Goal: Information Seeking & Learning: Understand process/instructions

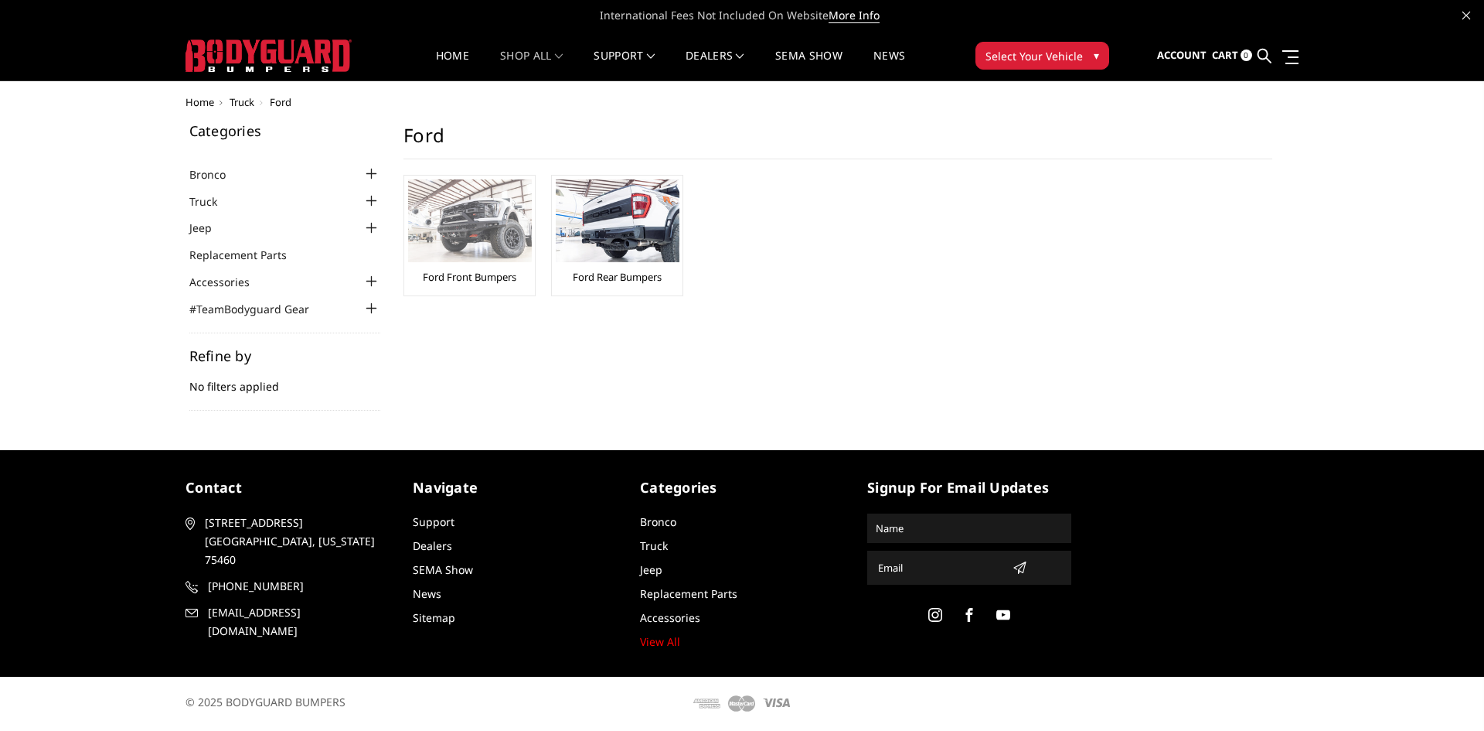
click at [482, 267] on div "Ford Front Bumpers" at bounding box center [469, 235] width 123 height 112
click at [484, 195] on img at bounding box center [470, 220] width 124 height 83
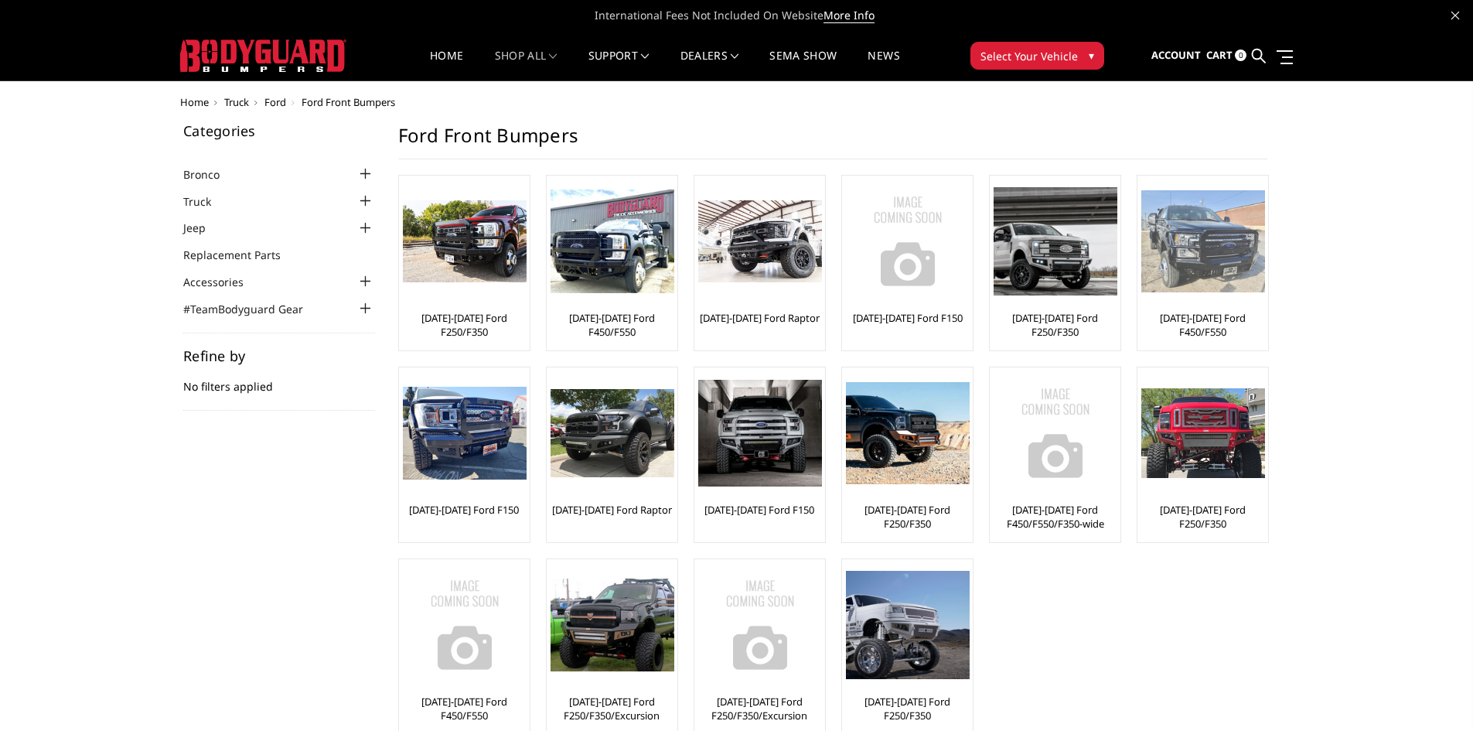
click at [1170, 334] on link "[DATE]-[DATE] Ford F450/F550" at bounding box center [1202, 325] width 123 height 28
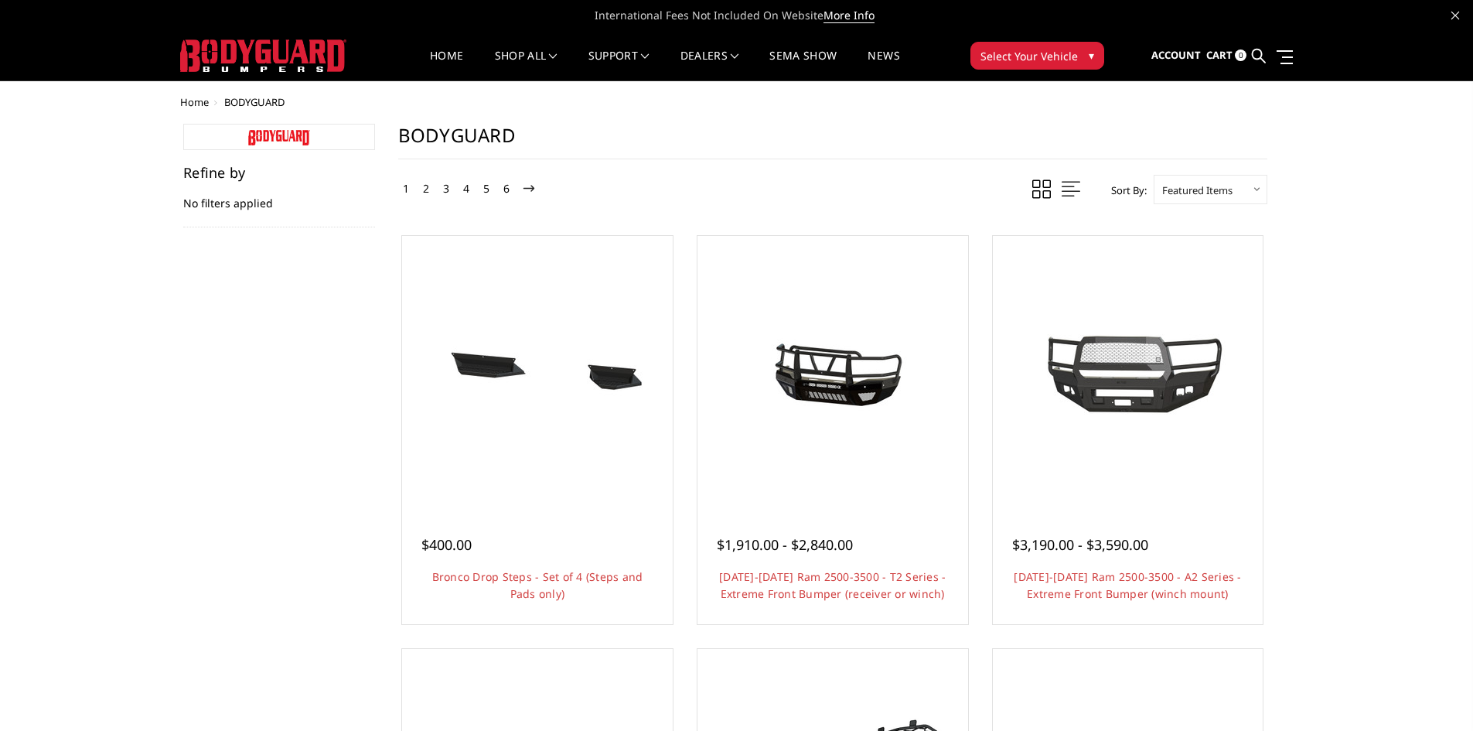
click at [272, 136] on img at bounding box center [279, 137] width 62 height 15
click at [245, 45] on img at bounding box center [263, 55] width 166 height 32
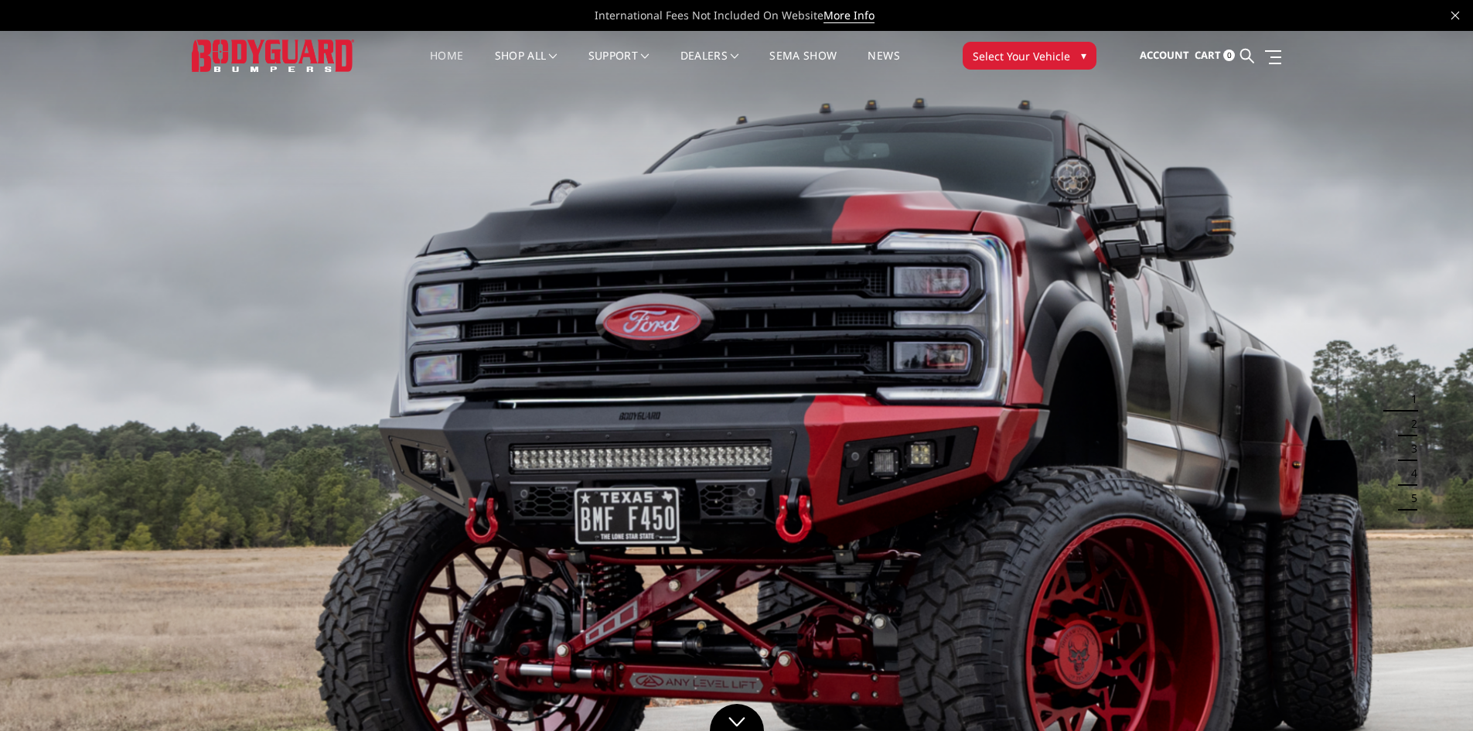
click at [1071, 53] on button "Select Your Vehicle ▾" at bounding box center [1029, 56] width 134 height 28
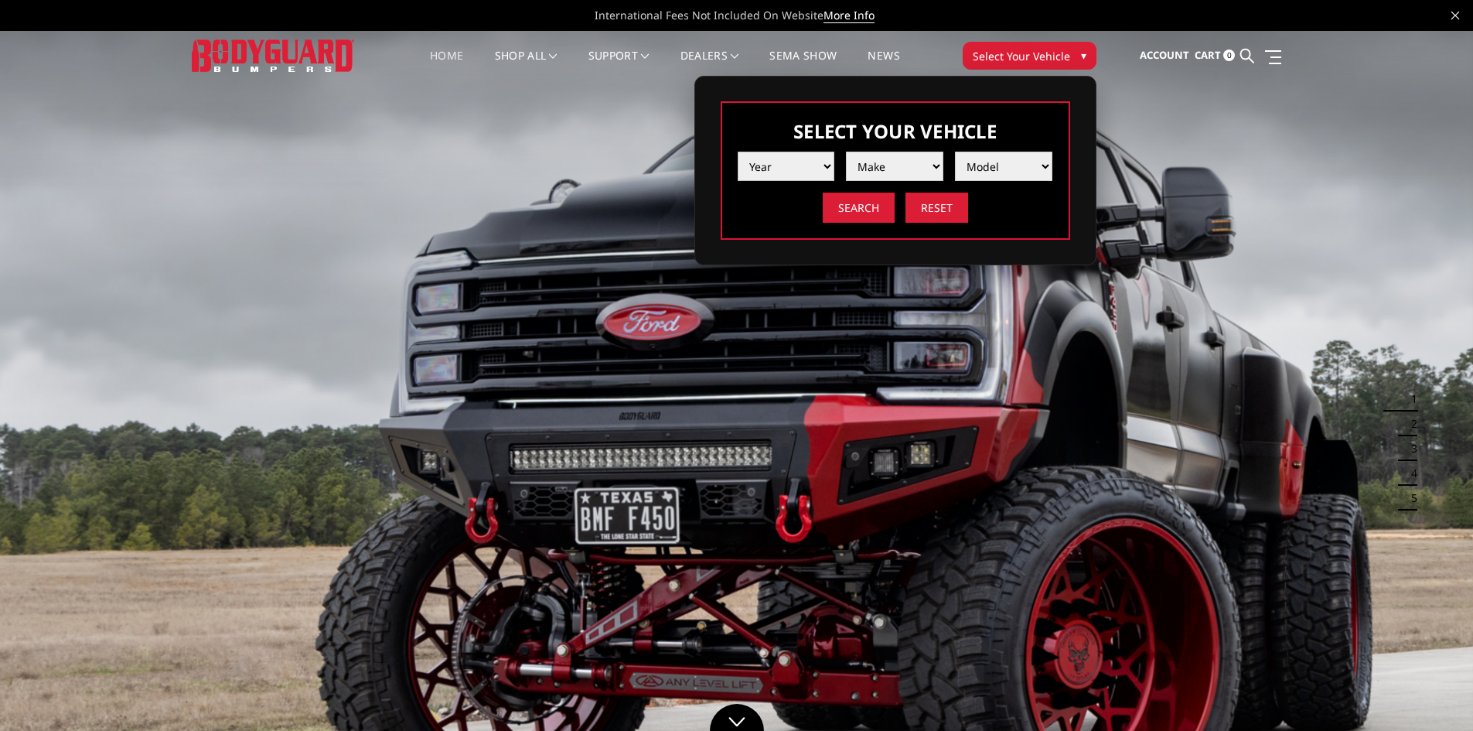
click at [805, 152] on select "Year 2025 2024 2023 2022 2021 2020 2019 2018 2017 2016 2015 2014 2013 2012 2011…" at bounding box center [785, 166] width 97 height 29
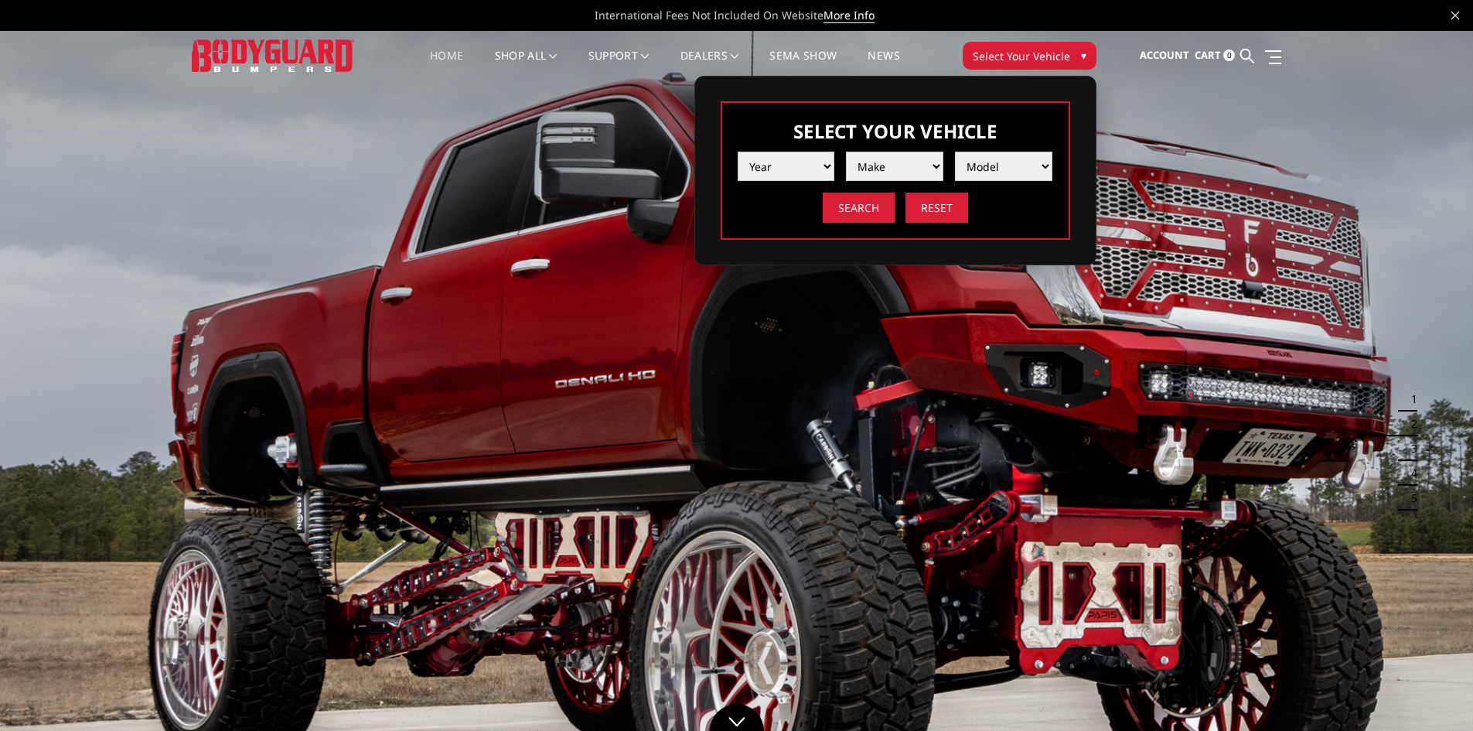
click at [724, 400] on img at bounding box center [736, 445] width 1473 height 829
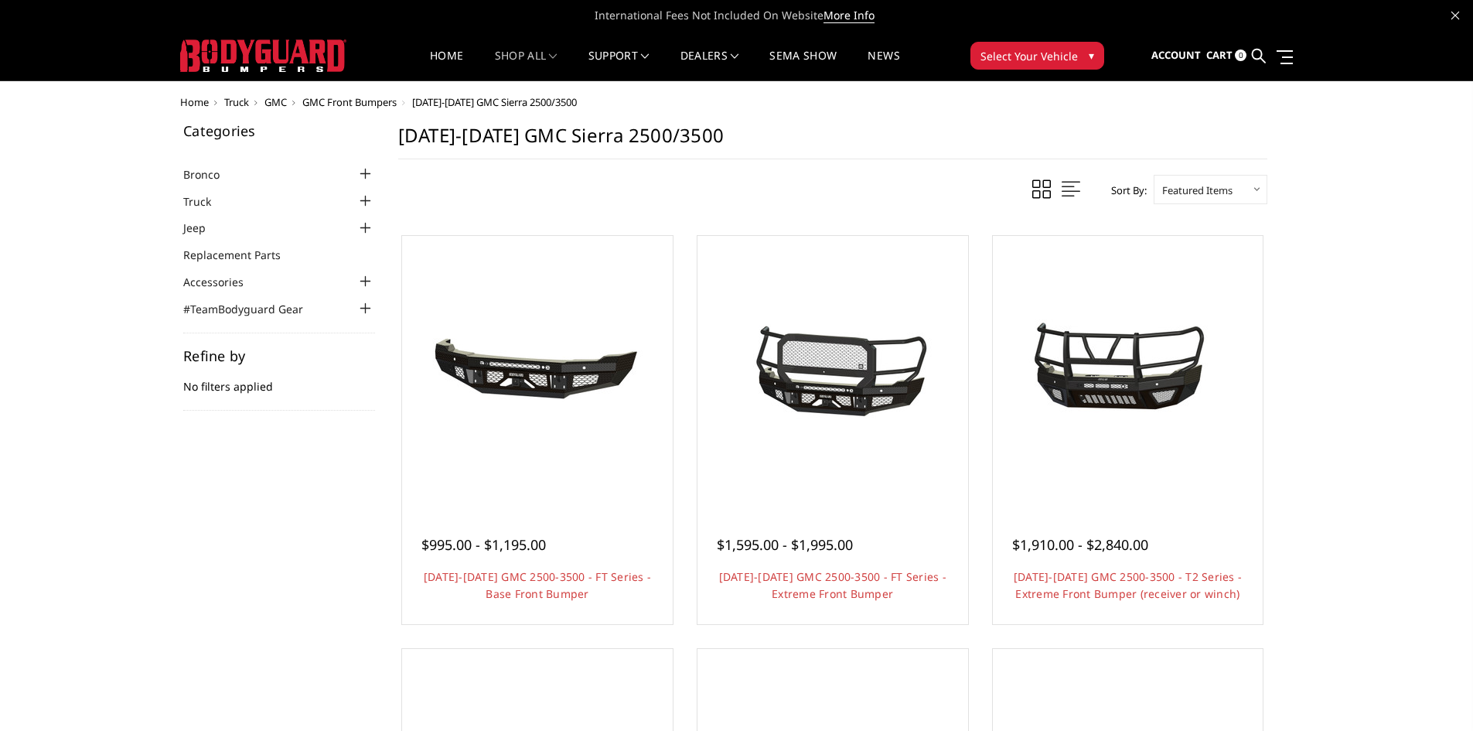
click at [1051, 62] on span "Select Your Vehicle" at bounding box center [1028, 56] width 97 height 16
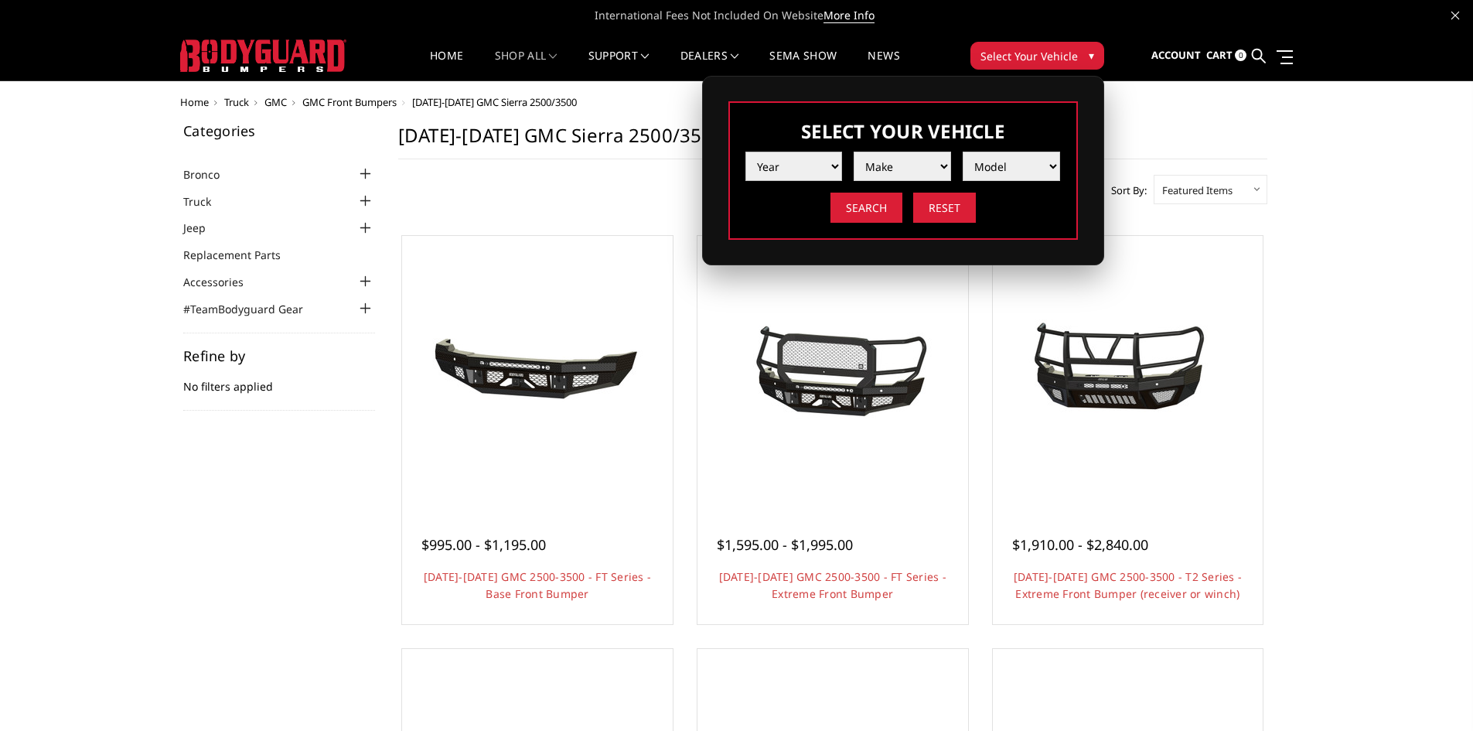
click at [836, 171] on select "Year 2025 2024 2023 2022 2021 2020 2019 2018 2017 2016 2015 2014 2013 2012 2011…" at bounding box center [793, 166] width 97 height 29
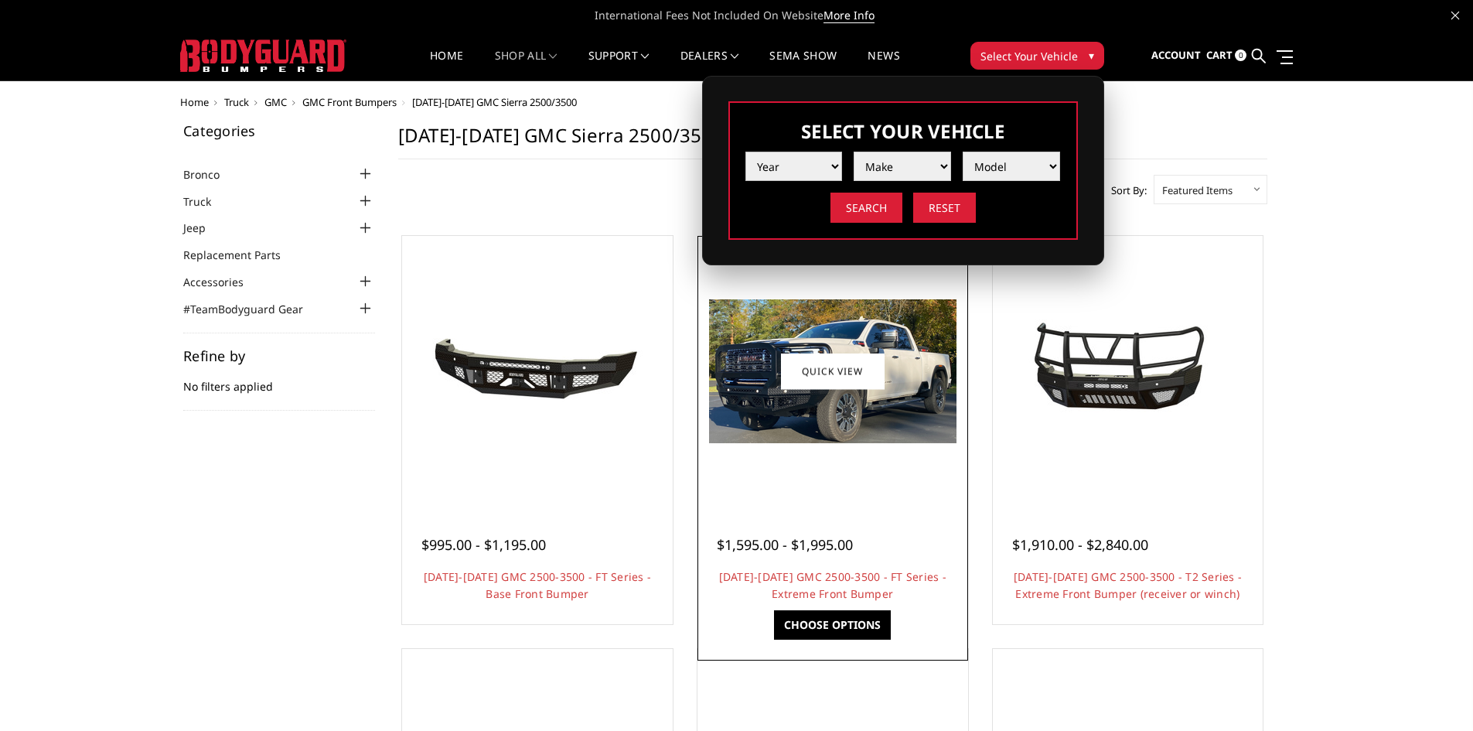
select select "yr_2018"
click at [745, 152] on select "Year 2025 2024 2023 2022 2021 2020 2019 2018 2017 2016 2015 2014 2013 2012 2011…" at bounding box center [793, 166] width 97 height 29
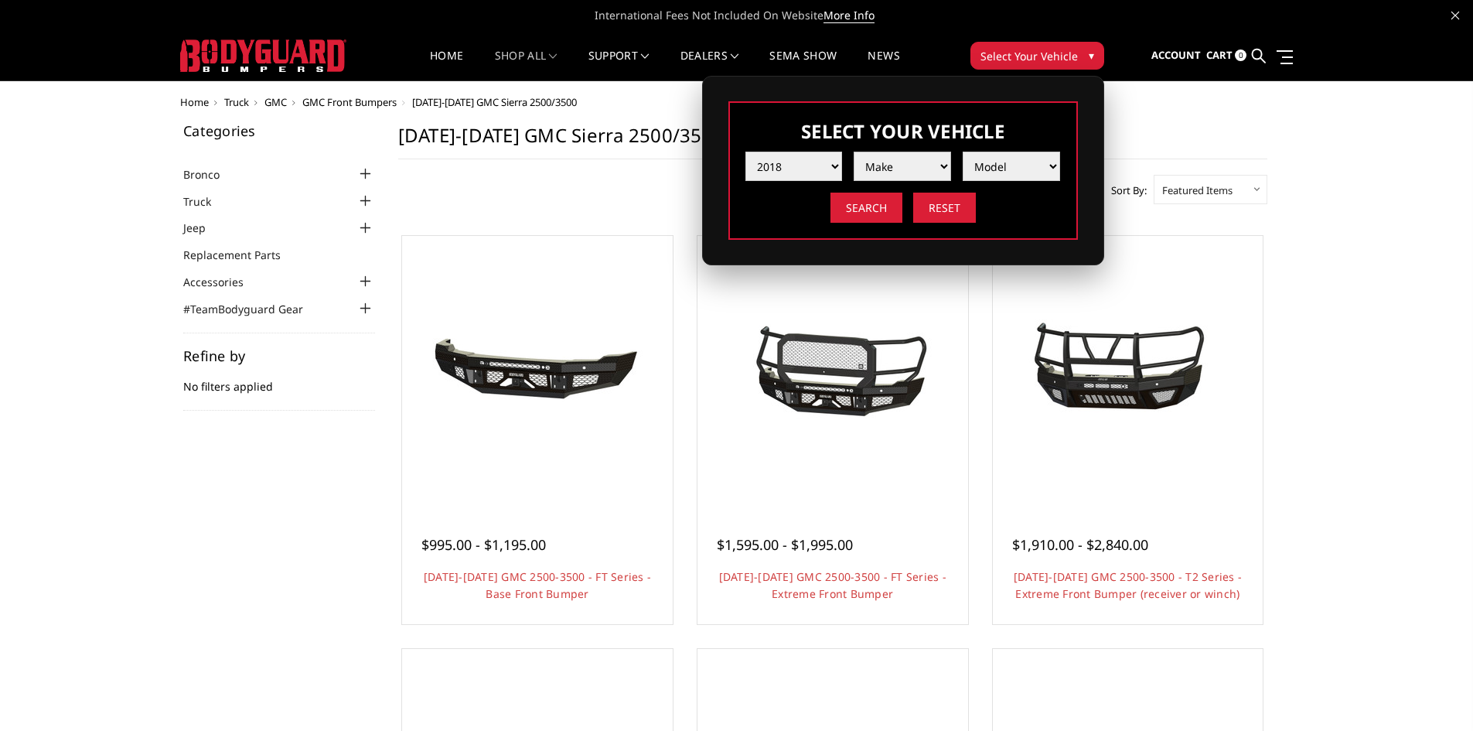
click at [894, 155] on select "Make Chevrolet Ford GMC Nissan Ram Toyota" at bounding box center [901, 166] width 97 height 29
select select "mk_ford"
click at [853, 152] on select "Make Chevrolet Ford GMC Nissan Ram Toyota" at bounding box center [901, 166] width 97 height 29
click at [984, 166] on select "Model F150 F150 Raptor F250 / F350 F450 F550" at bounding box center [1010, 166] width 97 height 29
select select "md_f250-f350"
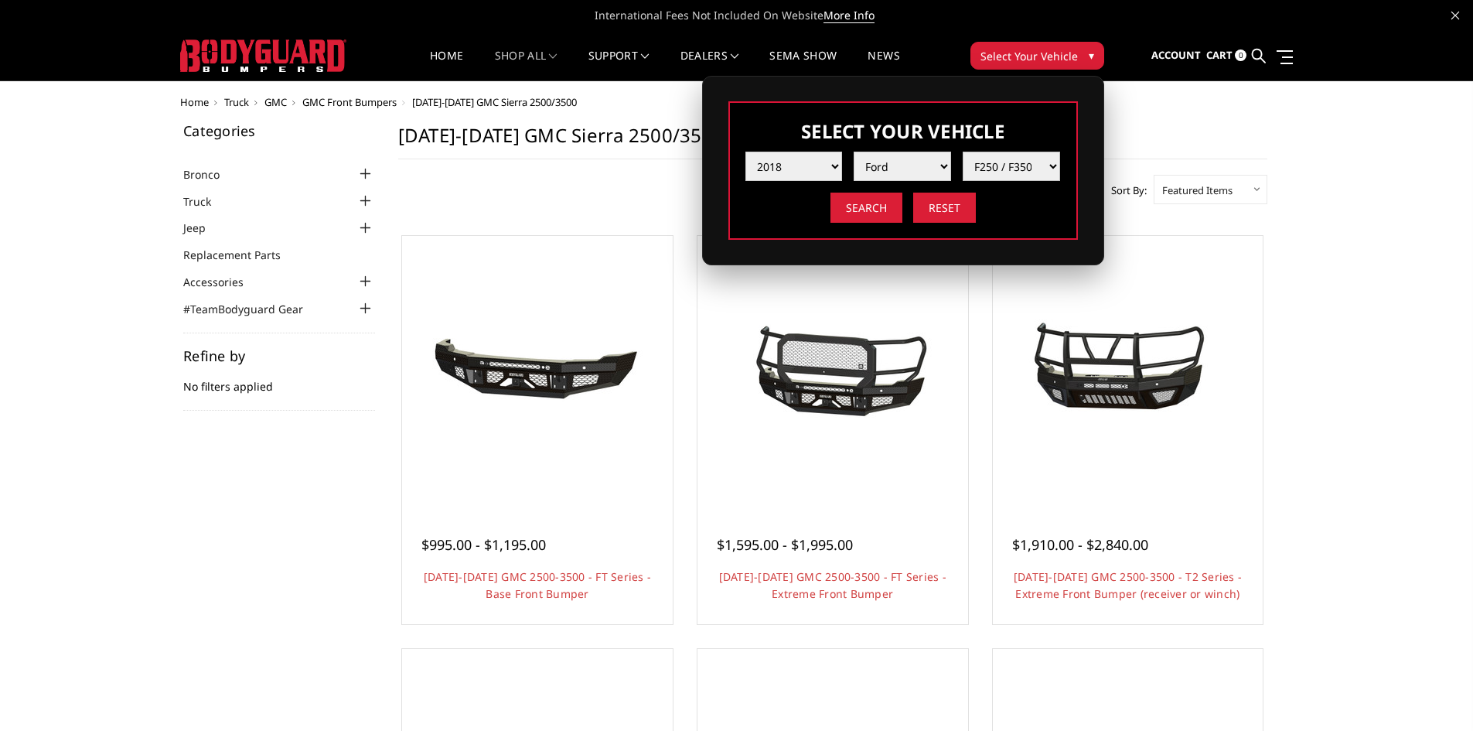
click at [962, 152] on select "Model F150 F150 Raptor F250 / F350 F450 F550" at bounding box center [1010, 166] width 97 height 29
click at [884, 215] on input "Search" at bounding box center [866, 207] width 72 height 30
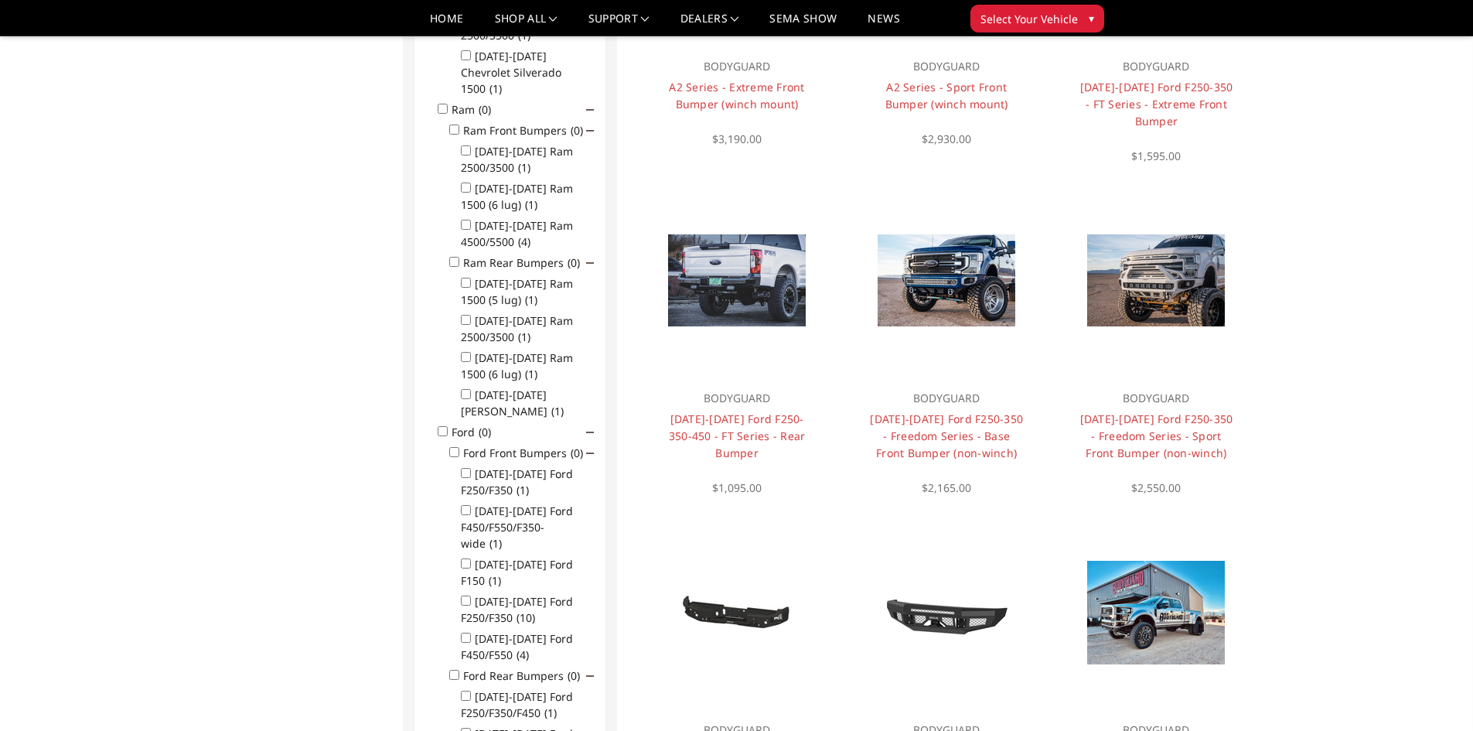
scroll to position [696, 0]
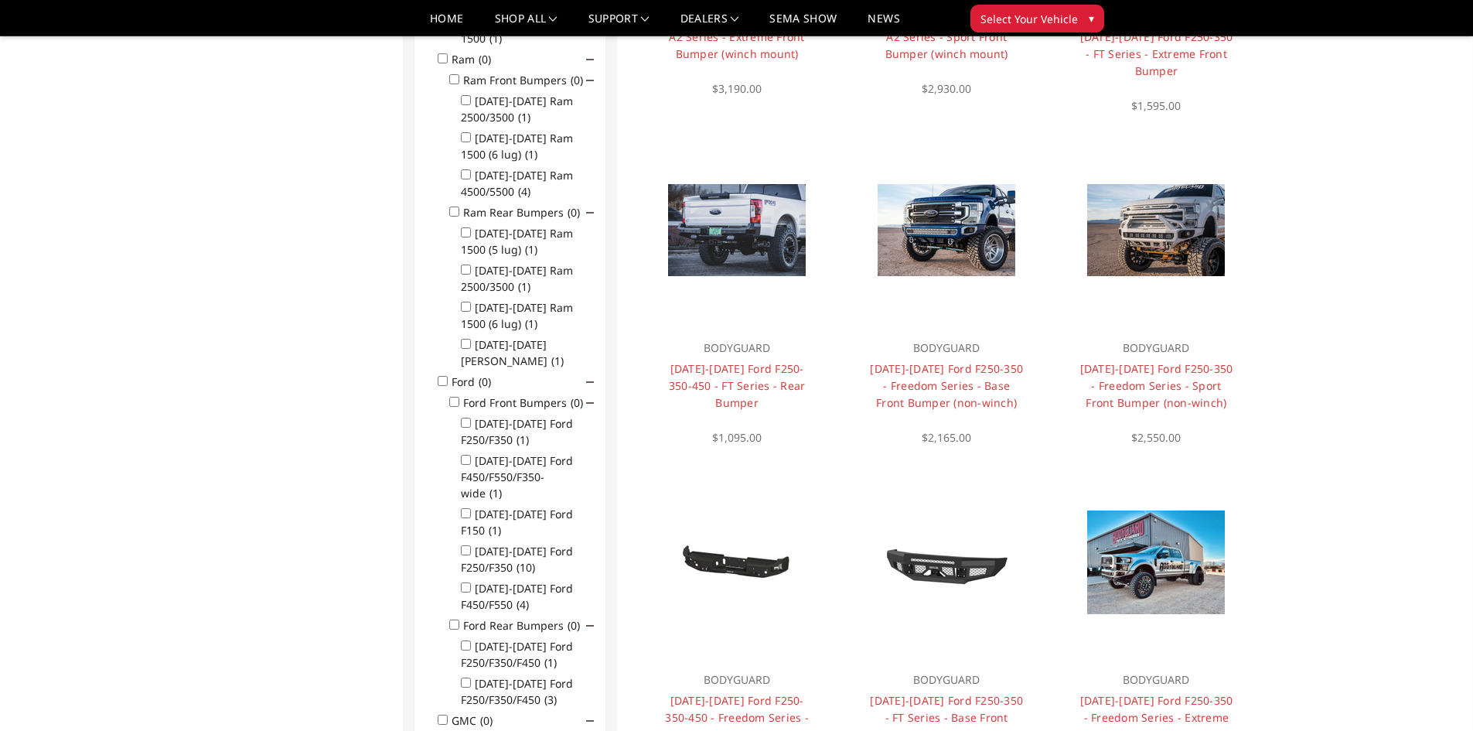
click at [455, 397] on input "Ford Front Bumpers (0)" at bounding box center [454, 402] width 10 height 10
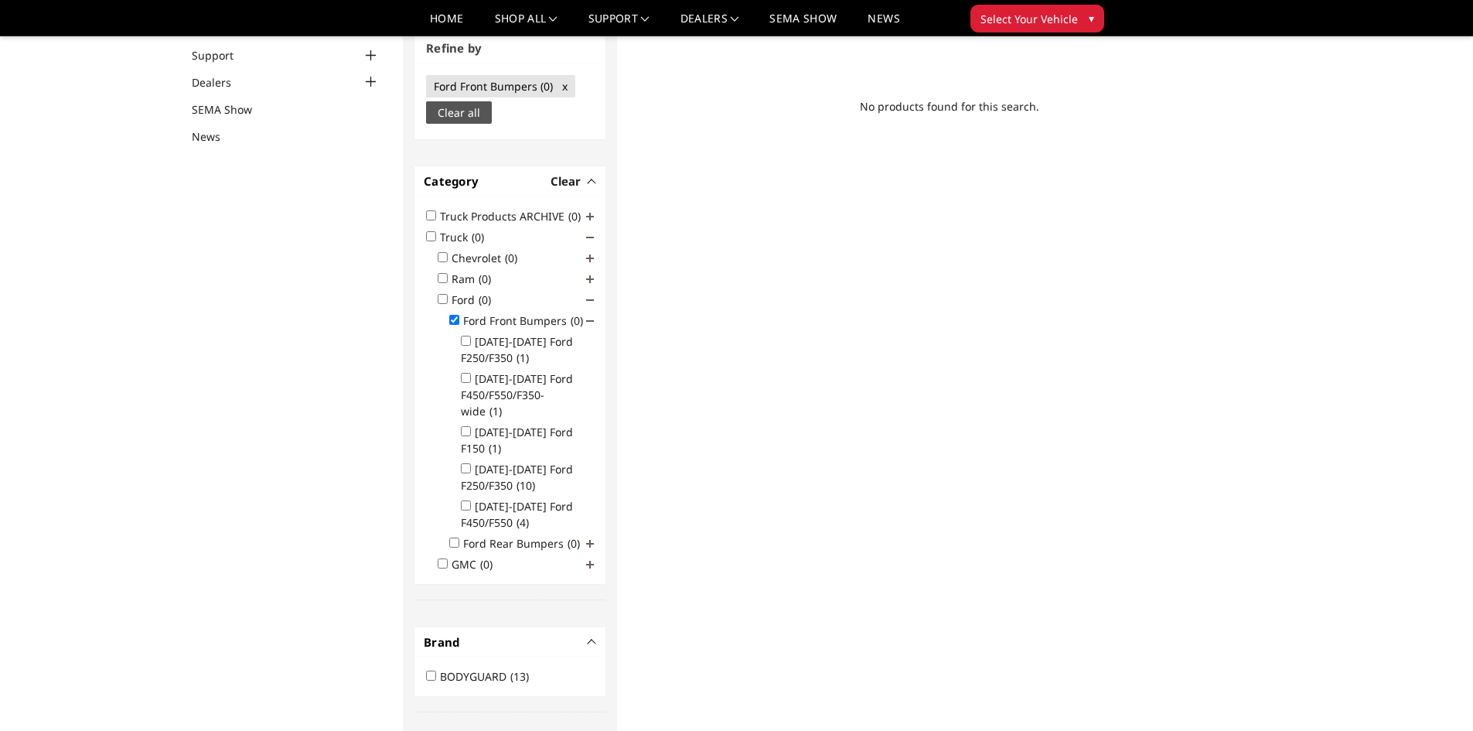
scroll to position [155, 0]
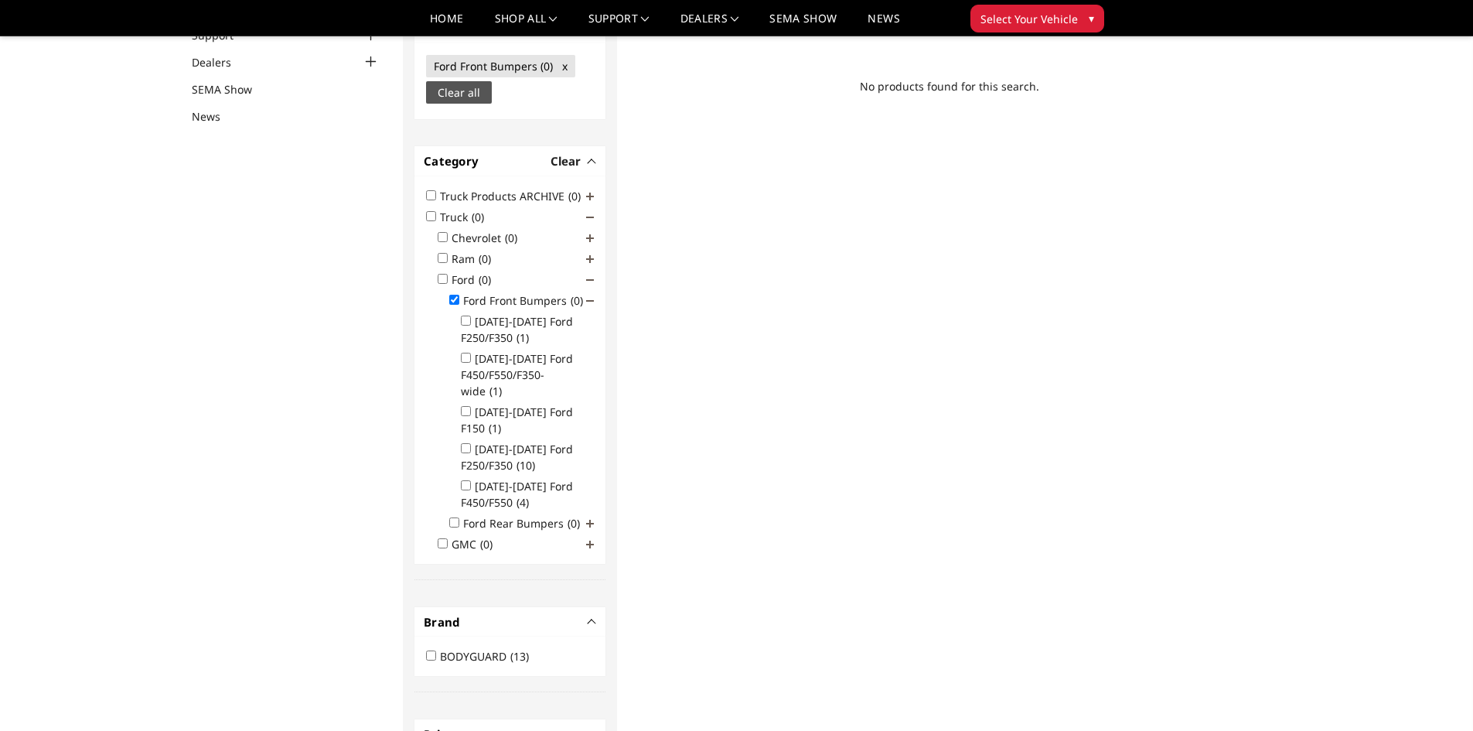
click at [455, 295] on input "Ford Front Bumpers (0)" at bounding box center [454, 300] width 10 height 10
checkbox input "false"
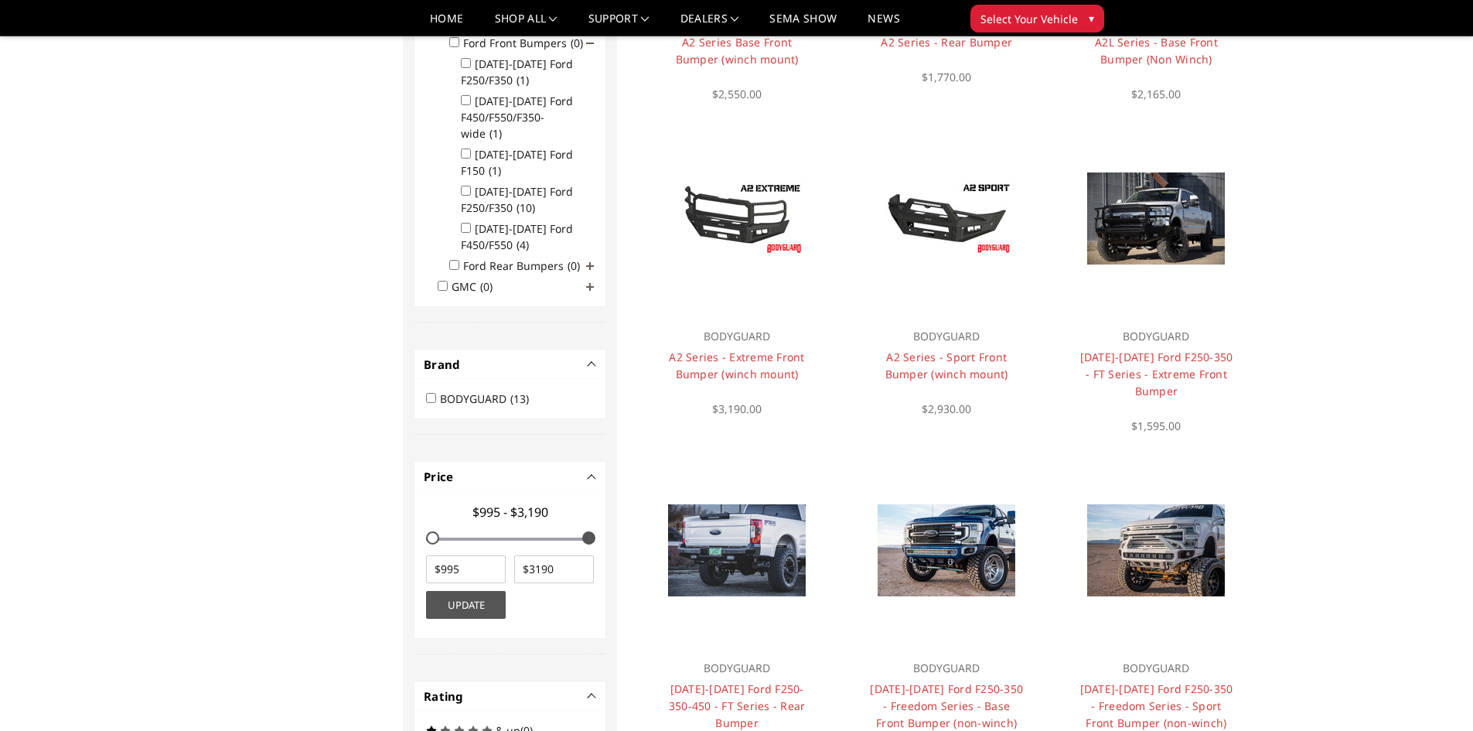
scroll to position [333, 0]
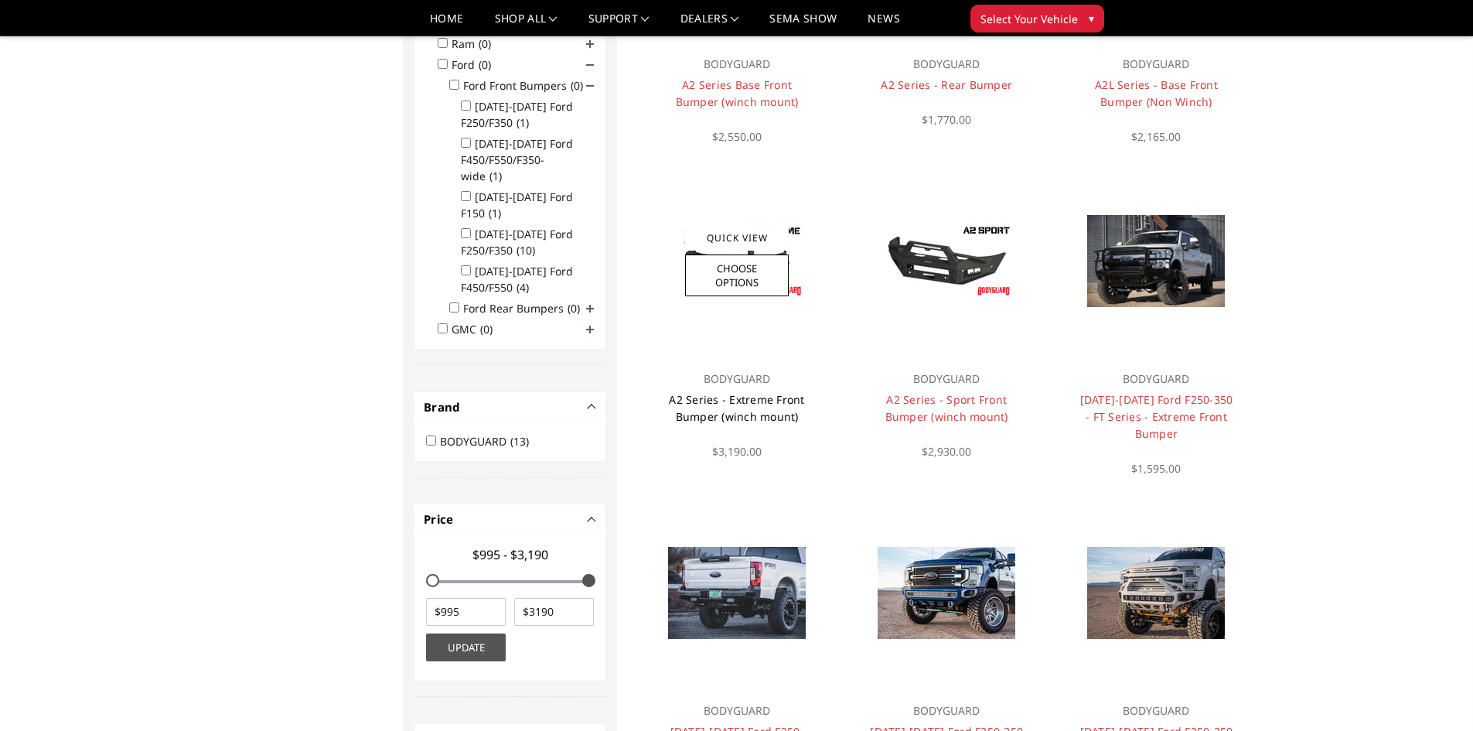
click at [781, 400] on link "A2 Series - Extreme Front Bumper (winch mount)" at bounding box center [736, 408] width 135 height 32
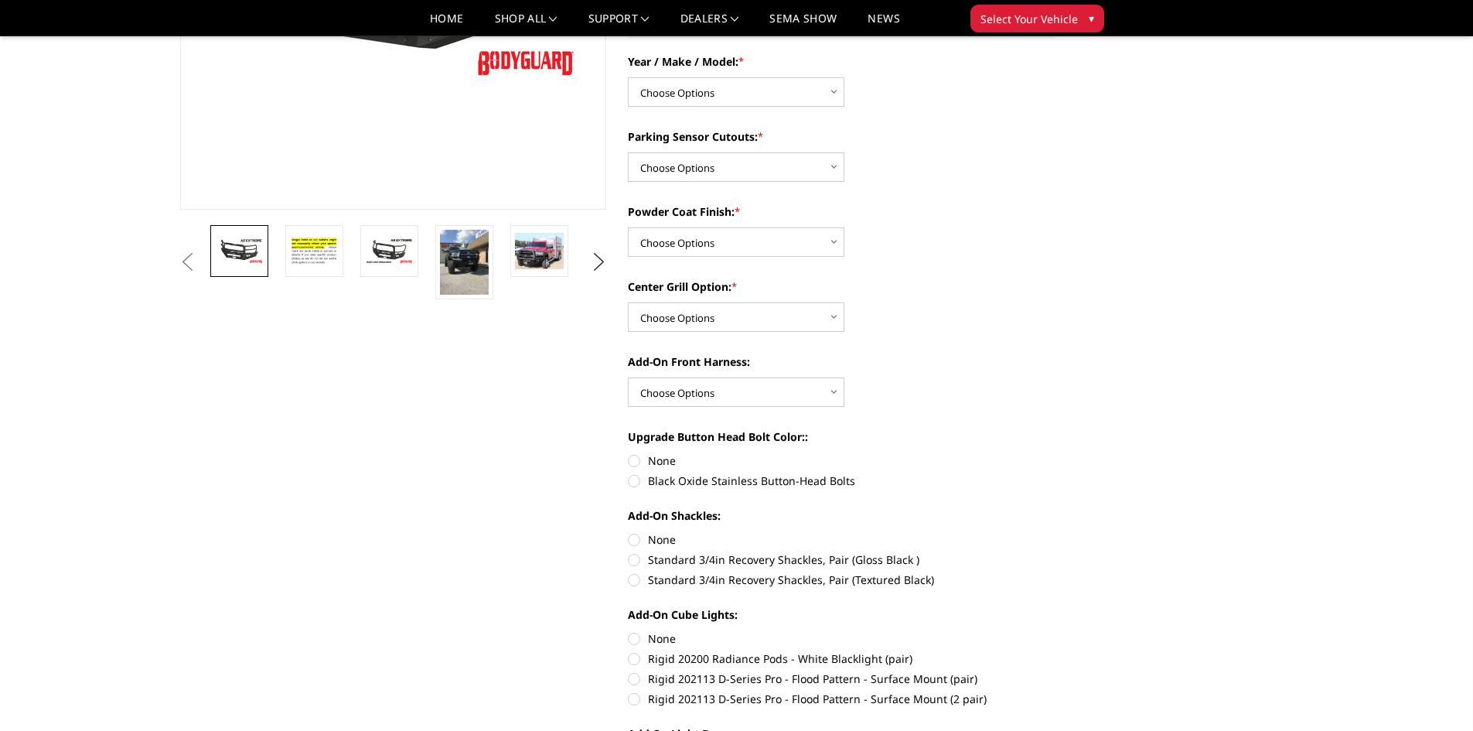
scroll to position [77, 0]
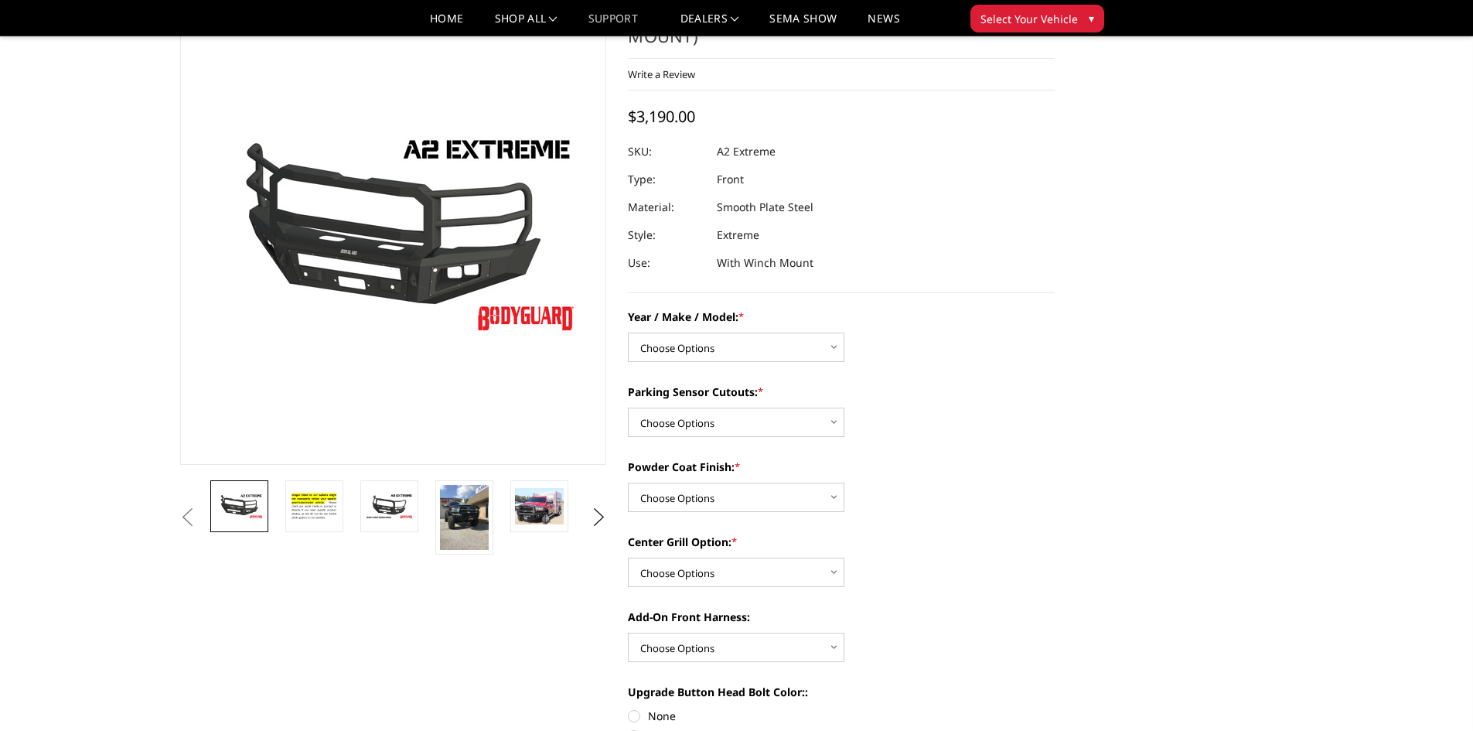
click at [639, 13] on link "Support" at bounding box center [618, 24] width 61 height 22
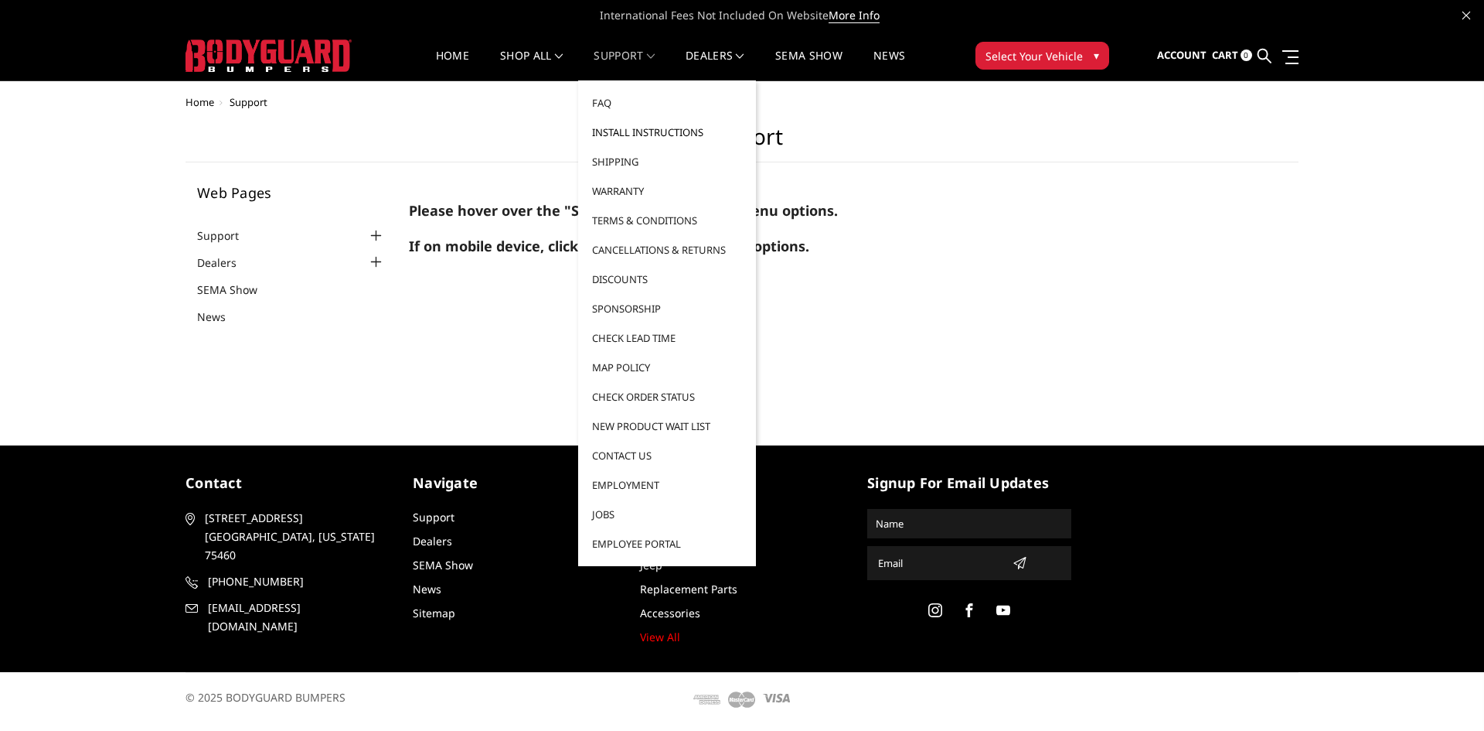
click at [652, 129] on link "Install Instructions" at bounding box center [666, 132] width 165 height 29
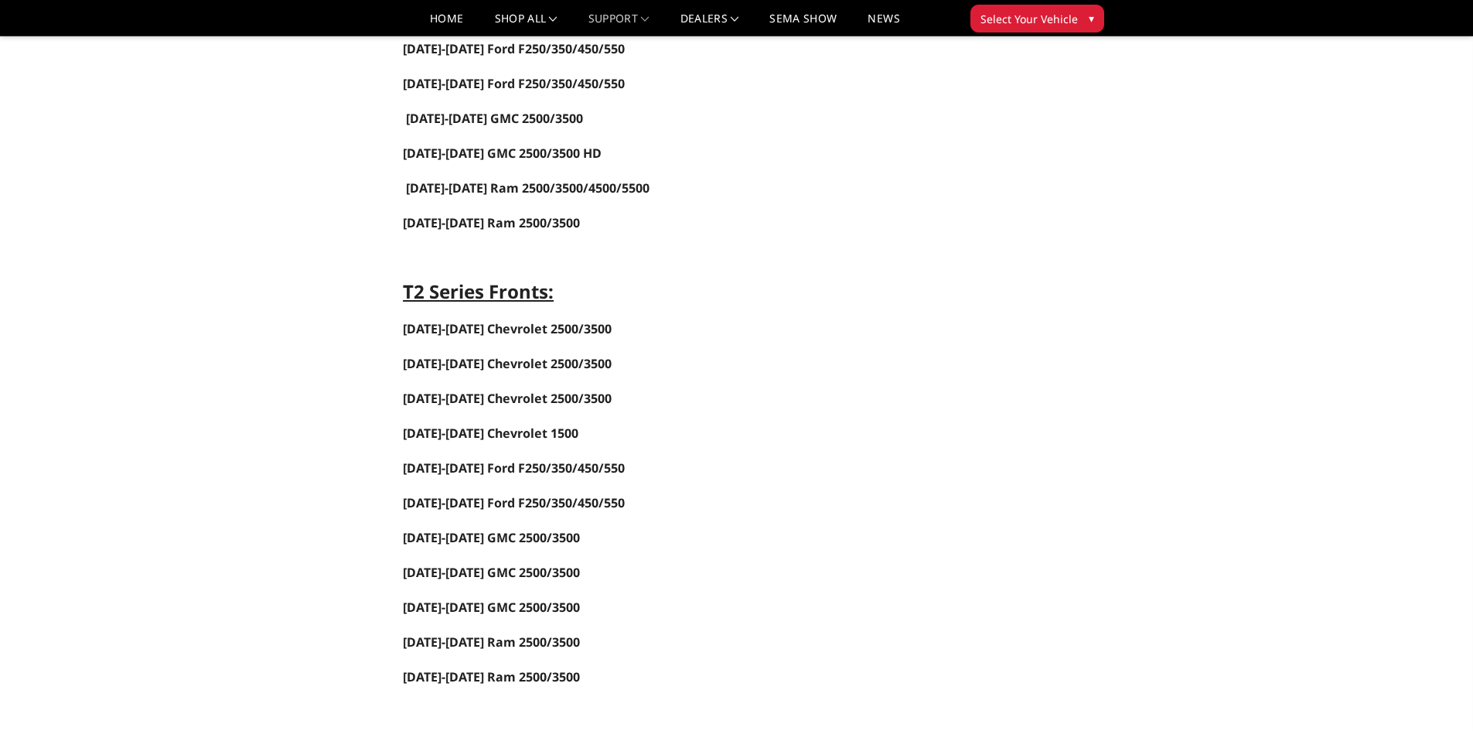
scroll to position [1082, 0]
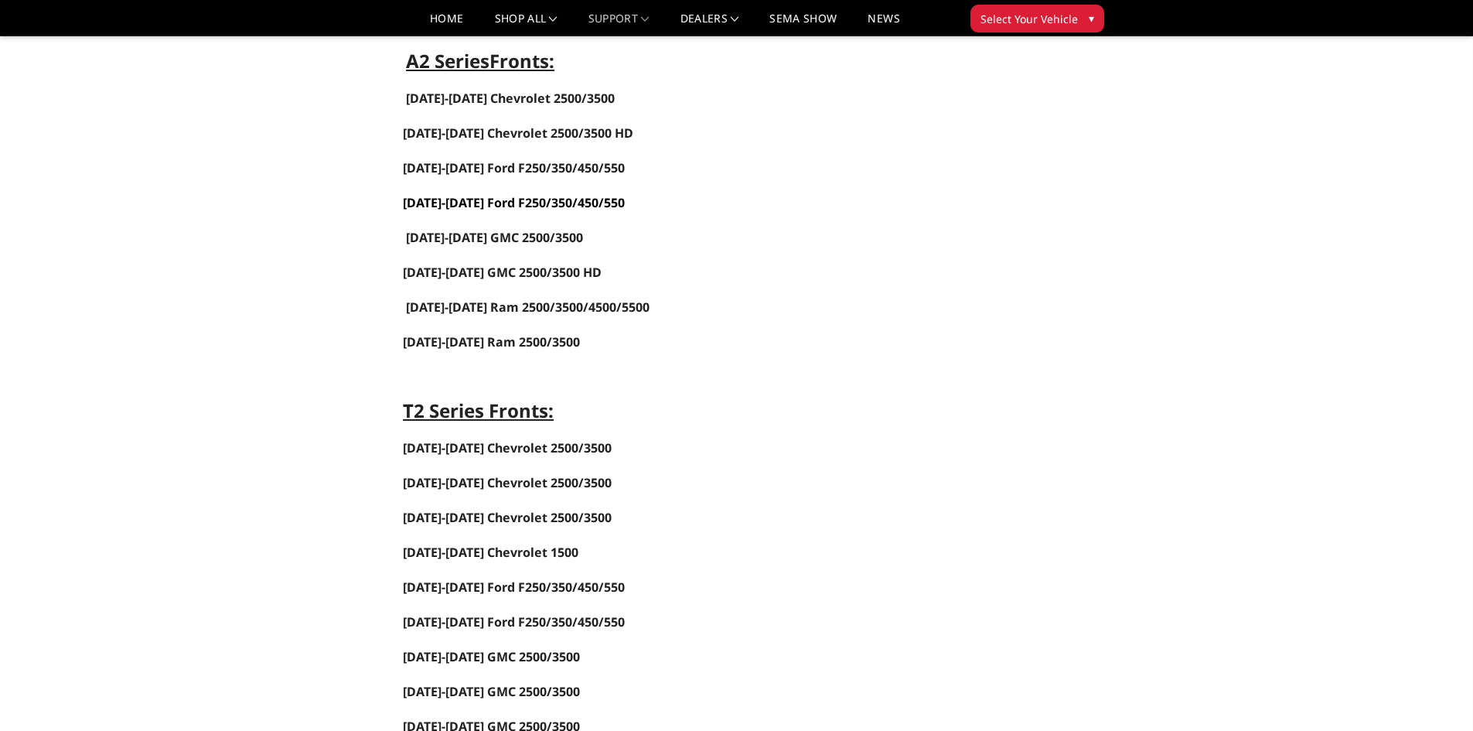
click at [520, 205] on link "[DATE]-[DATE] Ford F250/350/450/550" at bounding box center [514, 202] width 222 height 17
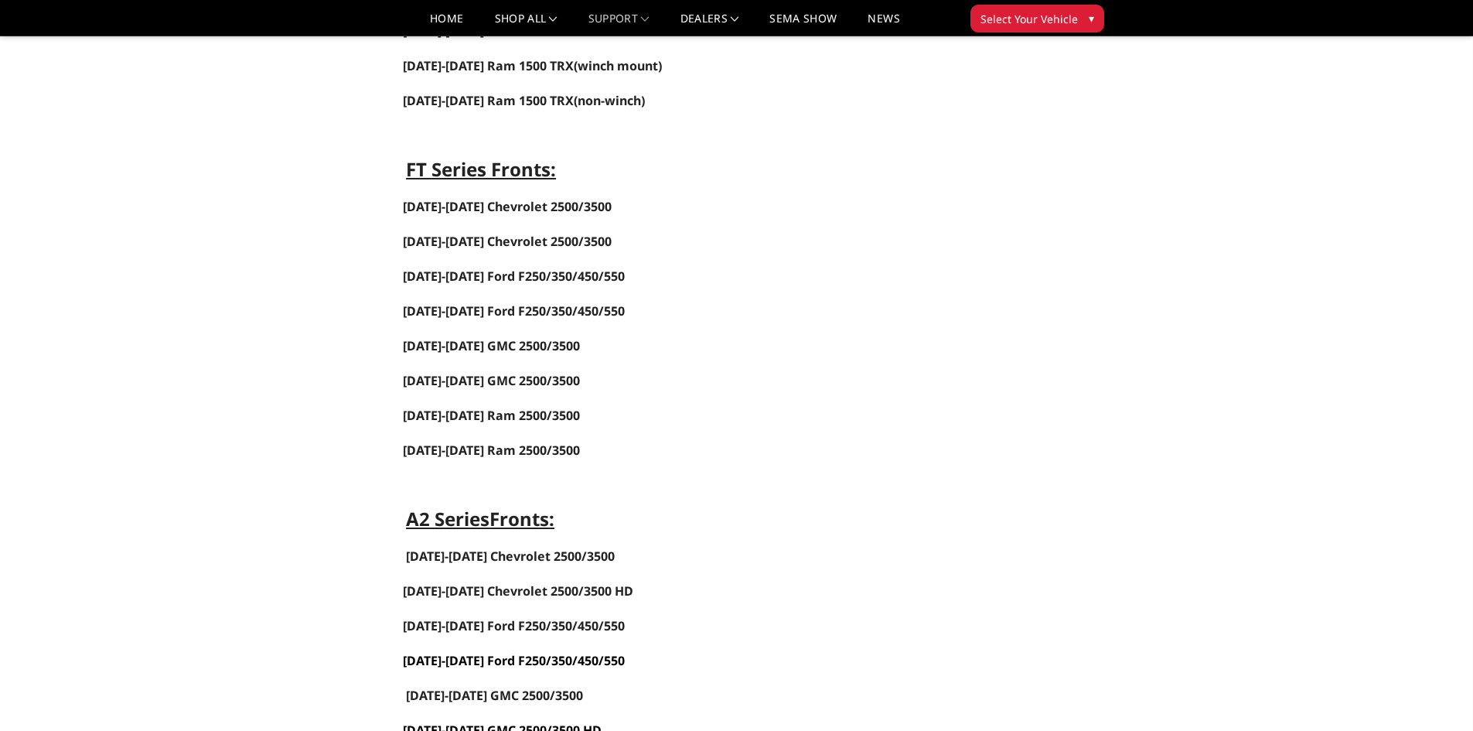
scroll to position [541, 0]
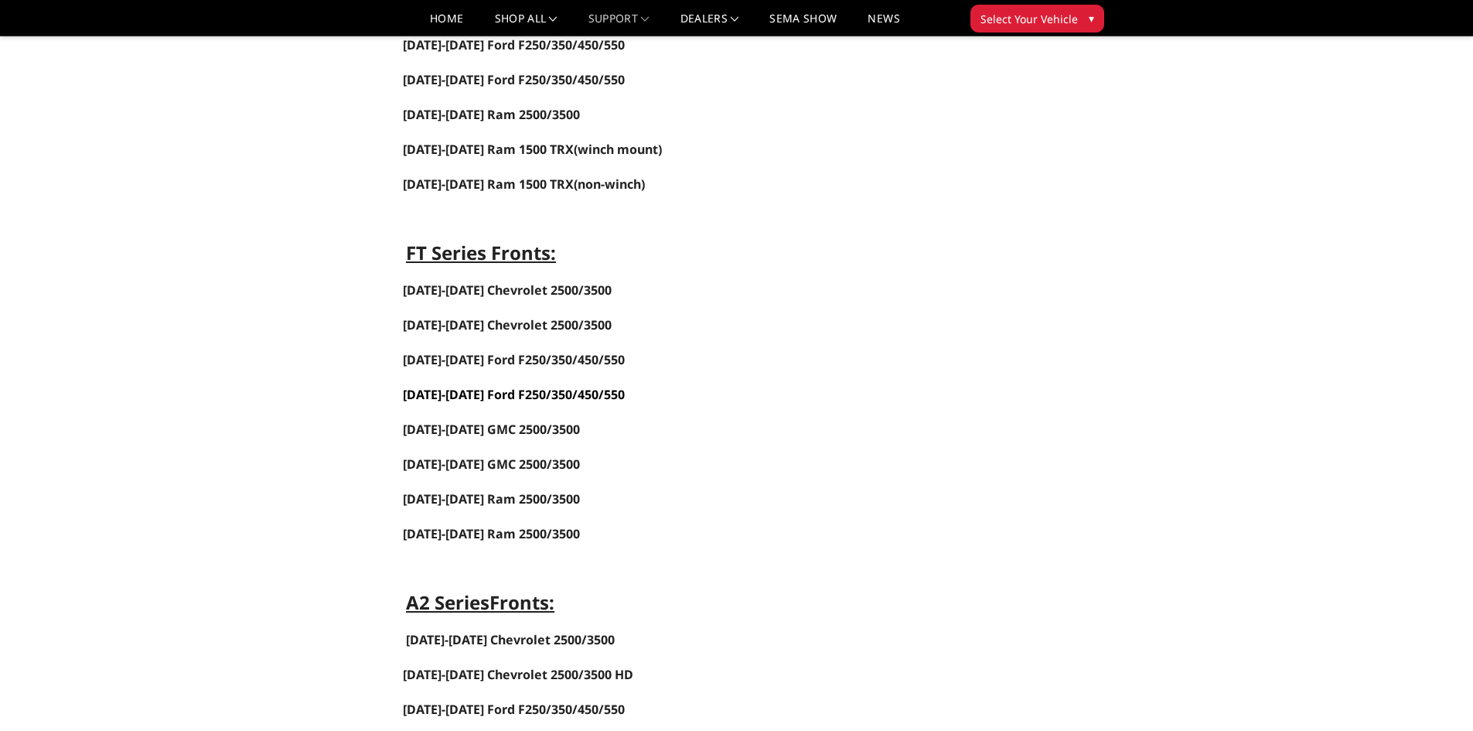
click at [468, 392] on span "[DATE]-[DATE] Ford F250/350/450/550" at bounding box center [514, 394] width 222 height 17
